Goal: Check status: Check status

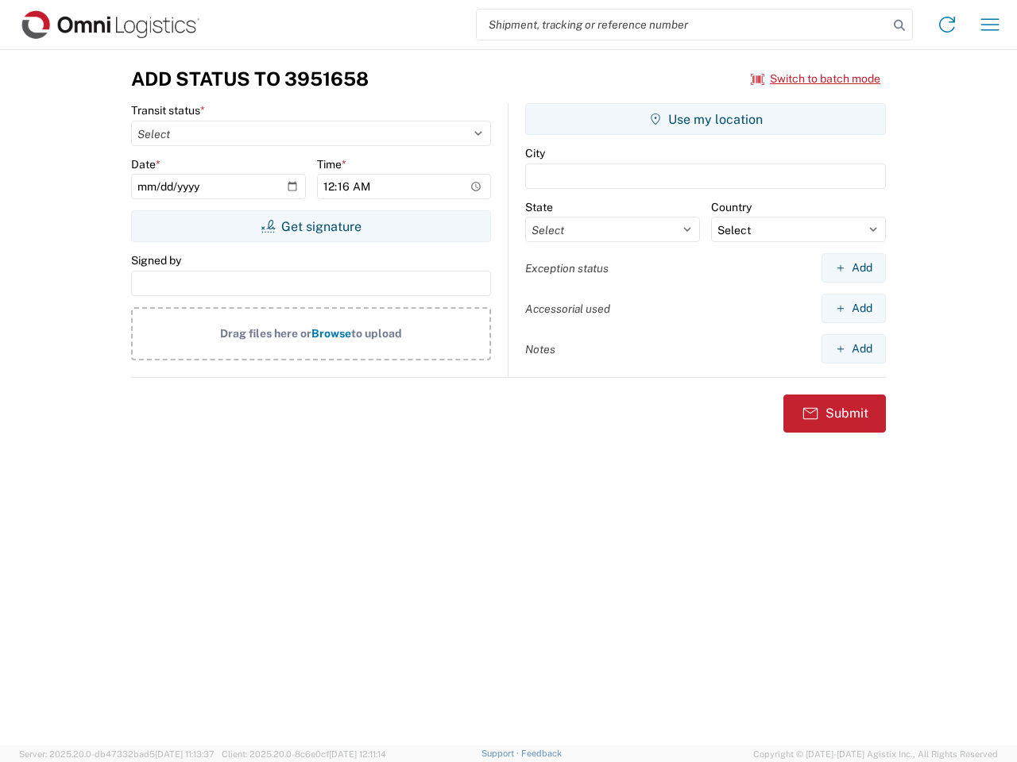
click at [682, 25] on input "search" at bounding box center [681, 25] width 411 height 30
click at [899, 25] on icon at bounding box center [899, 25] width 22 height 22
click at [947, 25] on icon at bounding box center [946, 24] width 25 height 25
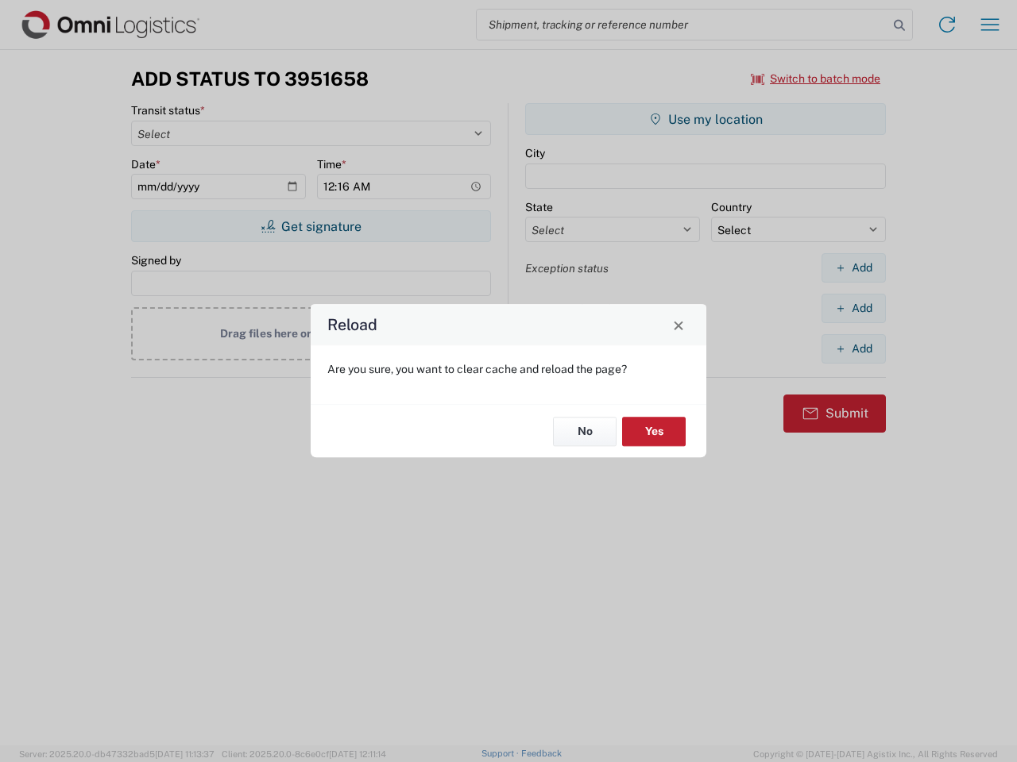
click at [816, 79] on div "Reload Are you sure, you want to clear cache and reload the page? No Yes" at bounding box center [508, 381] width 1017 height 762
click at [311, 226] on div "Reload Are you sure, you want to clear cache and reload the page? No Yes" at bounding box center [508, 381] width 1017 height 762
click at [705, 119] on div "Reload Are you sure, you want to clear cache and reload the page? No Yes" at bounding box center [508, 381] width 1017 height 762
click at [853, 268] on div "Reload Are you sure, you want to clear cache and reload the page? No Yes" at bounding box center [508, 381] width 1017 height 762
click at [853, 308] on div "Reload Are you sure, you want to clear cache and reload the page? No Yes" at bounding box center [508, 381] width 1017 height 762
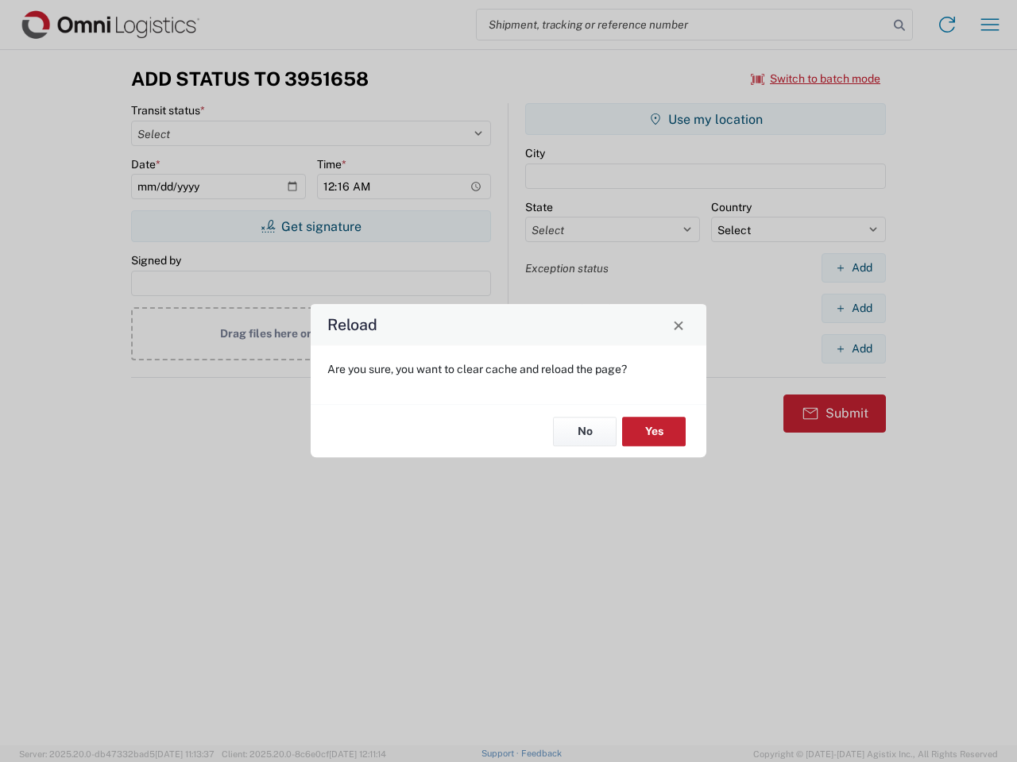
click at [853, 349] on div "Reload Are you sure, you want to clear cache and reload the page? No Yes" at bounding box center [508, 381] width 1017 height 762
